Goal: Ask a question

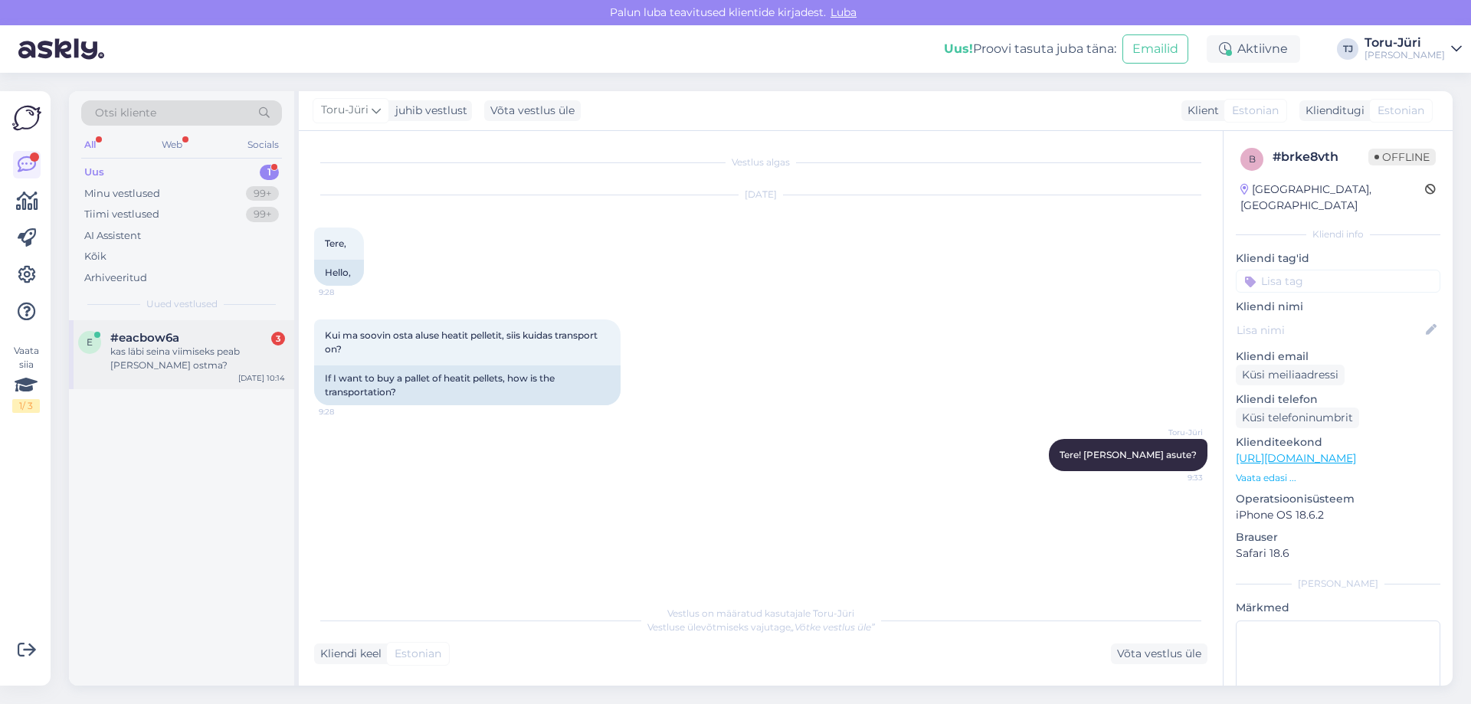
click at [189, 359] on div "kas läbi seina viimiseks peab [PERSON_NAME] ostma?" at bounding box center [197, 359] width 175 height 28
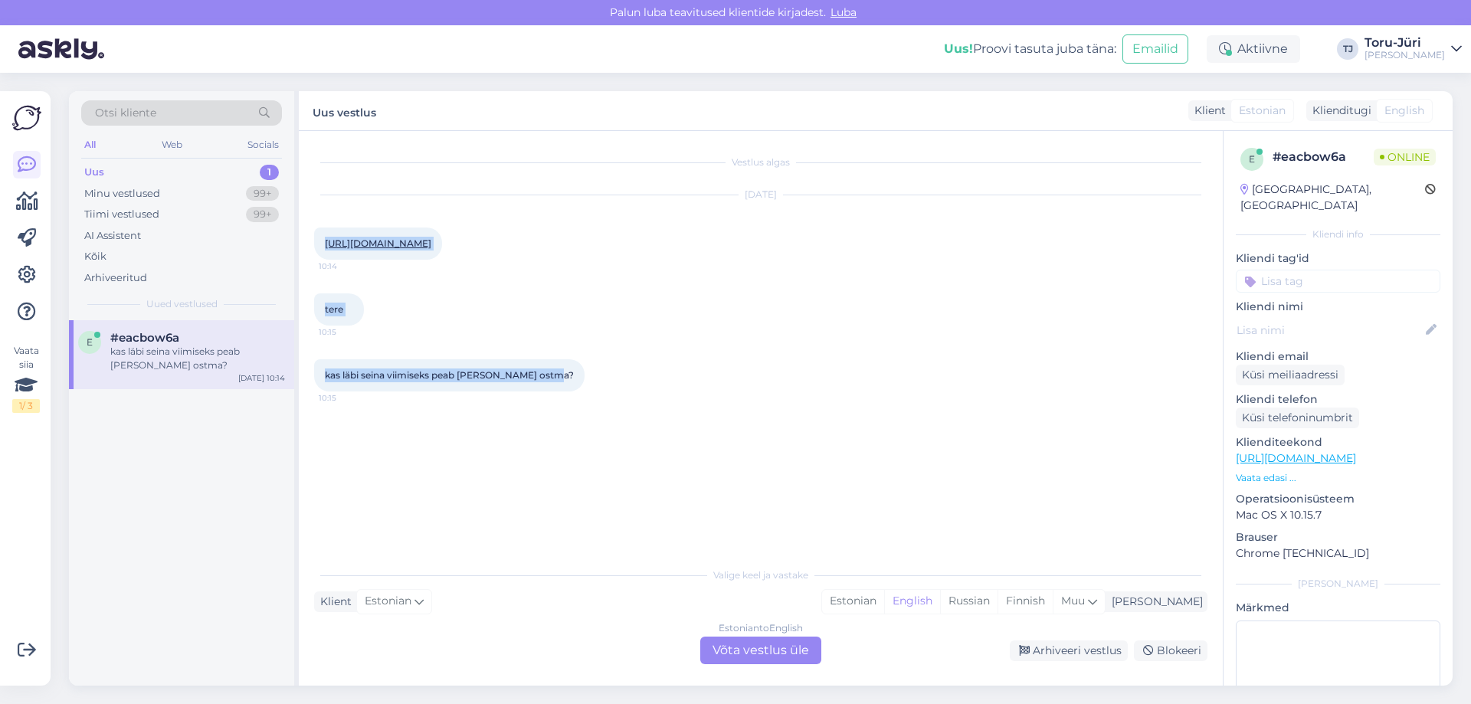
drag, startPoint x: 308, startPoint y: 226, endPoint x: 639, endPoint y: 426, distance: 386.8
click at [639, 426] on div "Vestlus algas [DATE] [URL][DOMAIN_NAME] 10:14 tere 10:15 kas läbi seina viimise…" at bounding box center [761, 408] width 924 height 555
click at [639, 426] on div "Vestlus algas [DATE] [URL][DOMAIN_NAME] 10:14 tere 10:15 kas läbi seina viimise…" at bounding box center [767, 345] width 907 height 399
drag, startPoint x: 306, startPoint y: 213, endPoint x: 648, endPoint y: 401, distance: 390.6
click at [648, 401] on div "Vestlus algas [DATE] [URL][DOMAIN_NAME] 10:14 tere 10:15 kas läbi seina viimise…" at bounding box center [761, 408] width 924 height 555
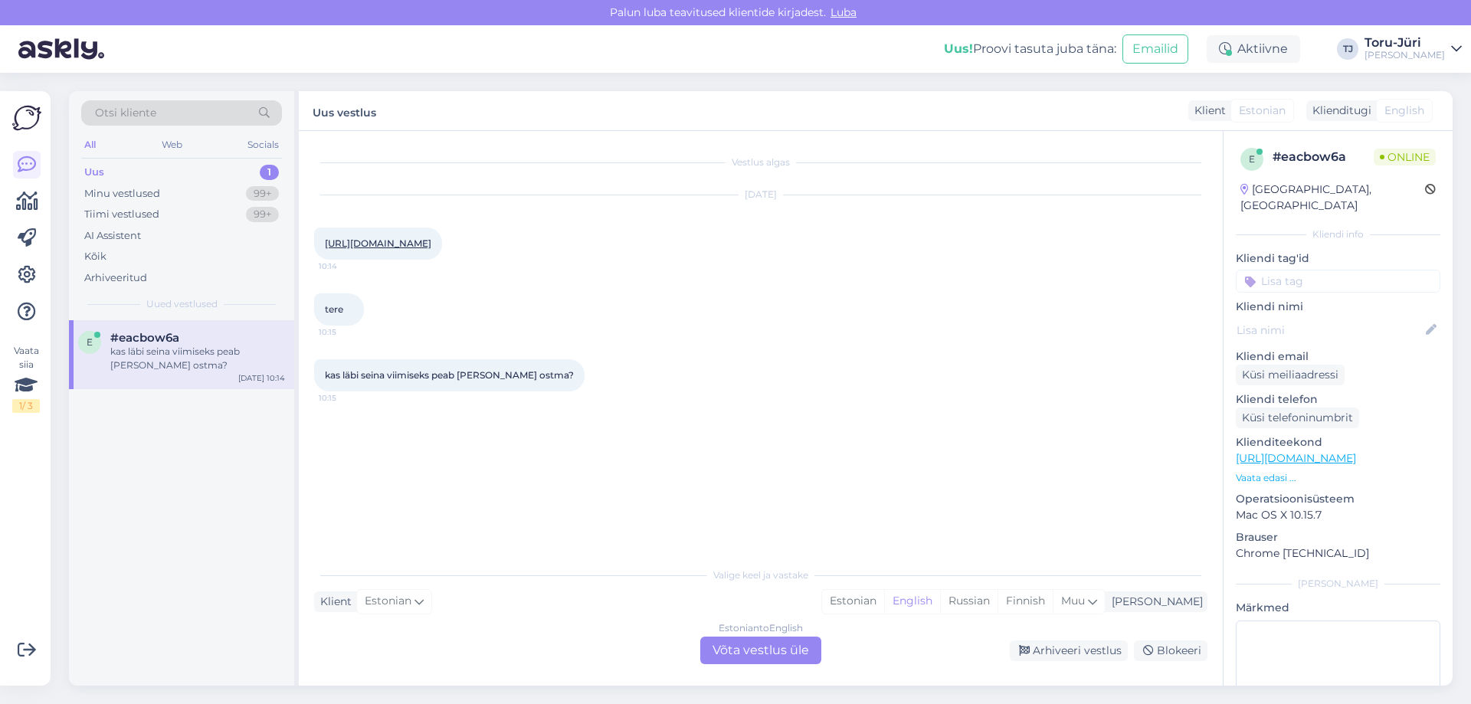
click at [648, 401] on div "kas läbi seina viimiseks peab [PERSON_NAME] ostma? 10:15" at bounding box center [761, 376] width 894 height 66
drag, startPoint x: 314, startPoint y: 207, endPoint x: 622, endPoint y: 444, distance: 388.5
click at [622, 444] on div "Vestlus algas [DATE] [URL][DOMAIN_NAME] 10:14 tere 10:15 kas läbi seina viimise…" at bounding box center [767, 345] width 907 height 399
drag, startPoint x: 303, startPoint y: 209, endPoint x: 644, endPoint y: 420, distance: 400.9
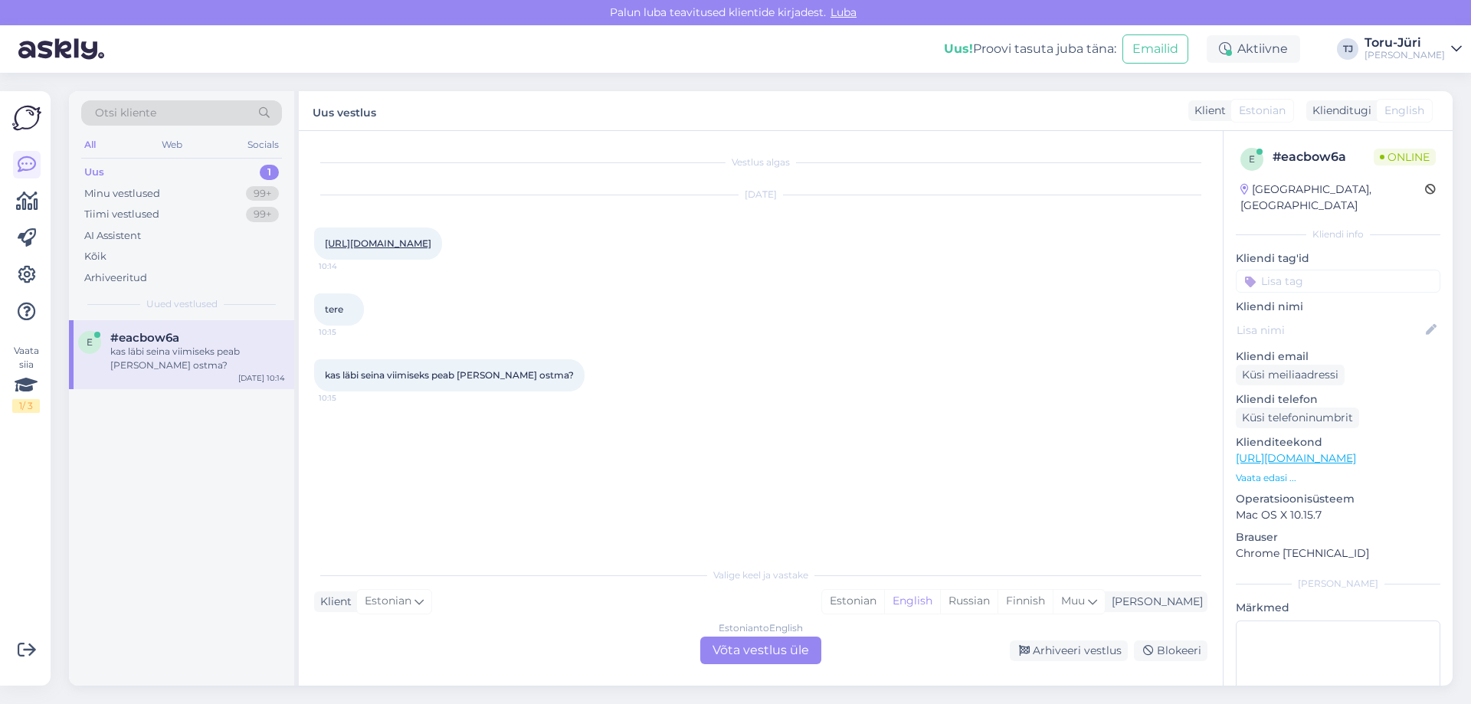
click at [644, 420] on div "Vestlus algas [DATE] [URL][DOMAIN_NAME] 10:14 tere 10:15 kas läbi seina viimise…" at bounding box center [761, 408] width 924 height 555
click at [644, 408] on div "kas läbi seina viimiseks peab [PERSON_NAME] ostma? 10:15" at bounding box center [761, 376] width 894 height 66
drag, startPoint x: 326, startPoint y: 210, endPoint x: 682, endPoint y: 430, distance: 418.1
click at [682, 430] on div "Vestlus algas [DATE] [URL][DOMAIN_NAME] 10:14 tere 10:15 kas läbi seina viimise…" at bounding box center [767, 345] width 907 height 399
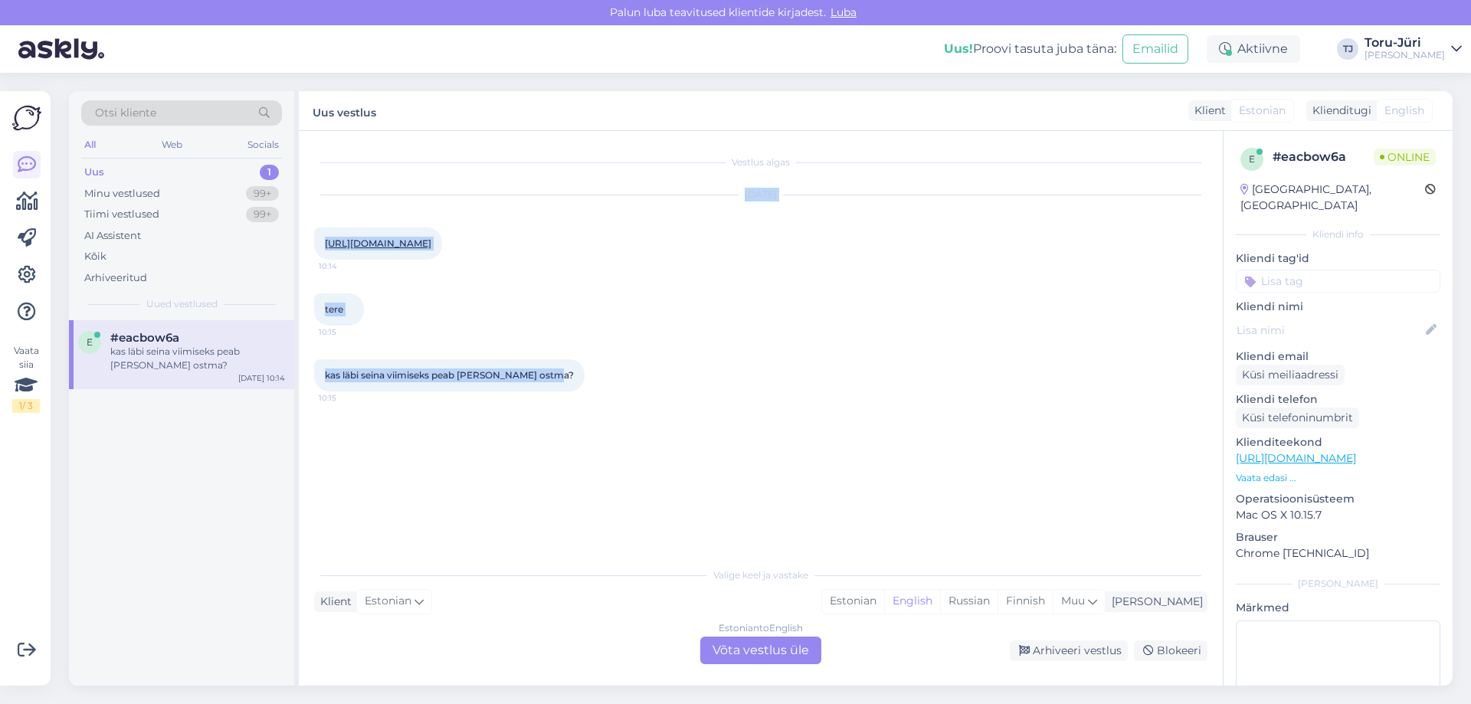
drag, startPoint x: 311, startPoint y: 199, endPoint x: 641, endPoint y: 431, distance: 403.3
click at [641, 431] on div "Vestlus algas [DATE] [URL][DOMAIN_NAME] 10:14 tere 10:15 kas läbi seina viimise…" at bounding box center [761, 408] width 924 height 555
click at [641, 429] on div "Vestlus algas [DATE] [URL][DOMAIN_NAME] 10:14 tere 10:15 kas läbi seina viimise…" at bounding box center [767, 345] width 907 height 399
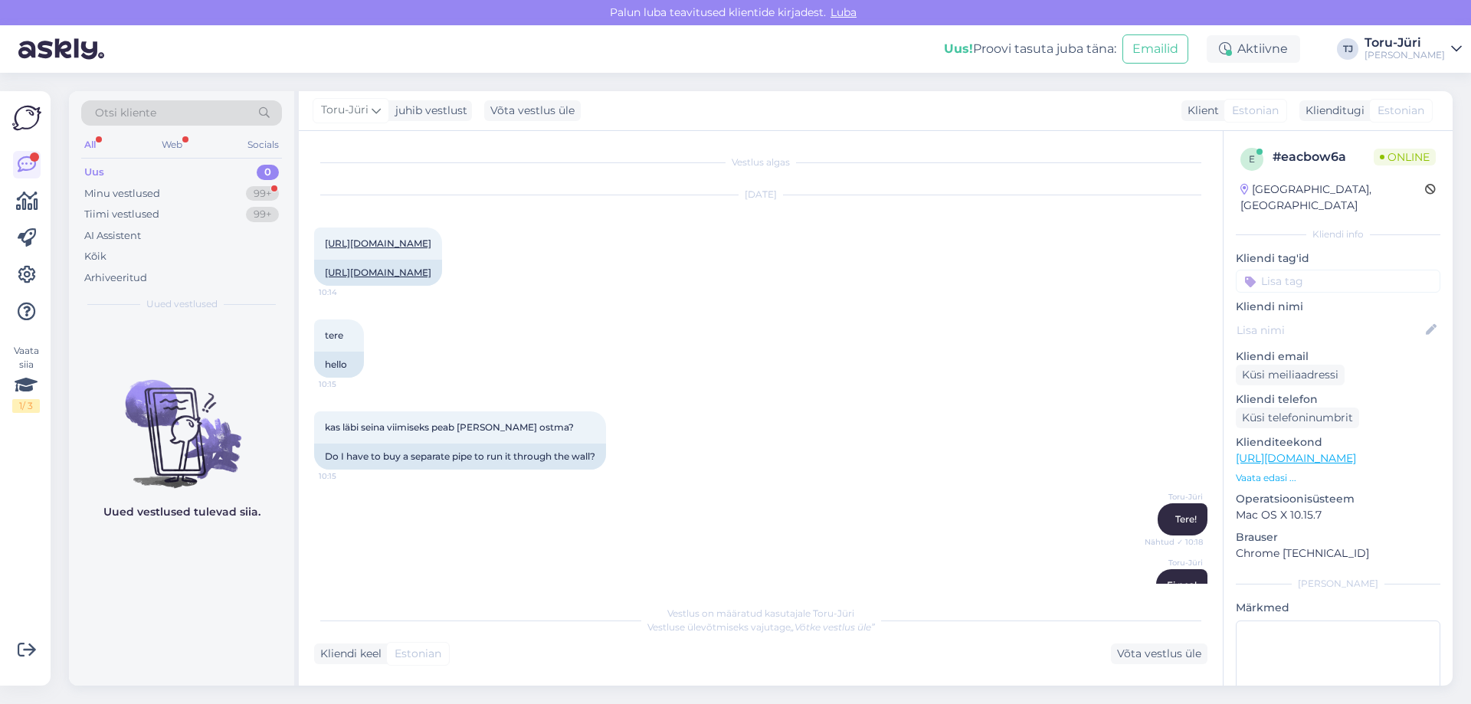
scroll to position [461, 0]
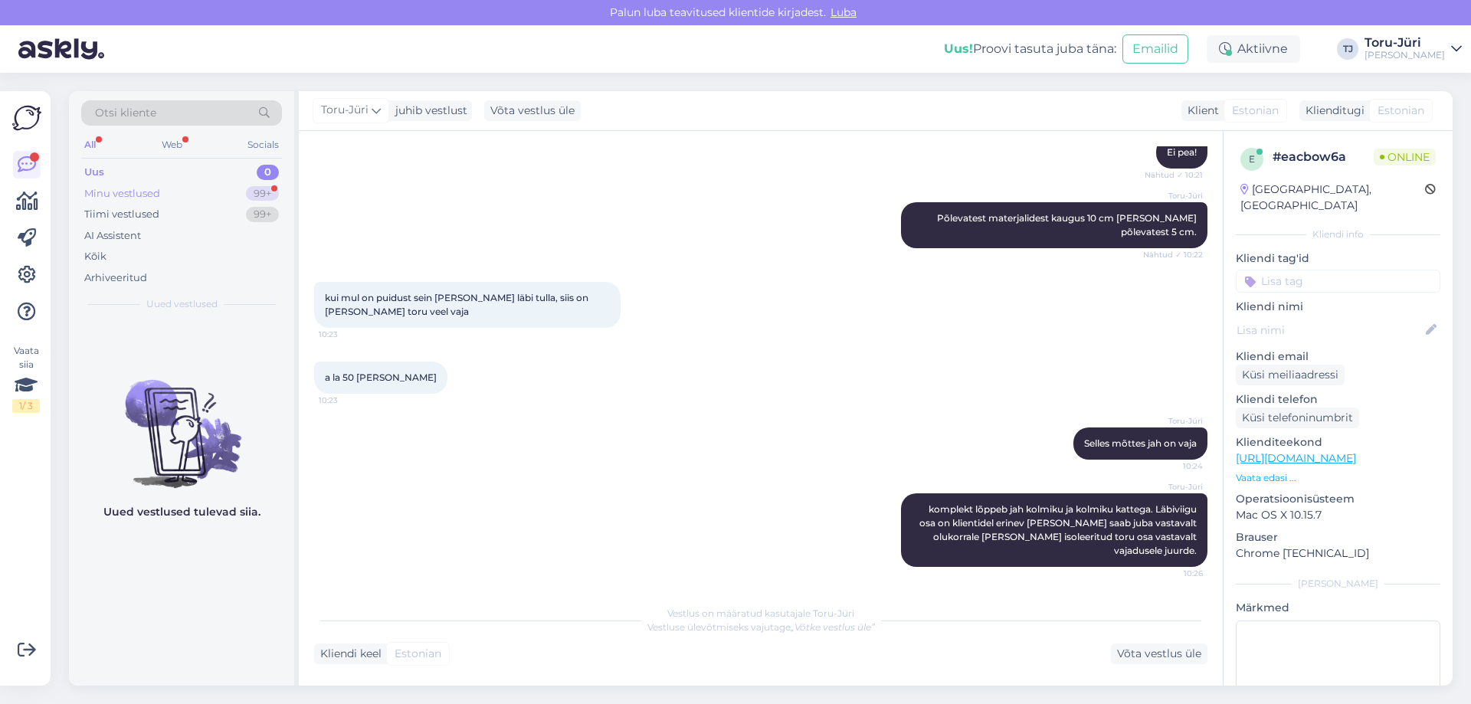
click at [136, 192] on div "Minu vestlused" at bounding box center [122, 193] width 76 height 15
